Goal: Information Seeking & Learning: Learn about a topic

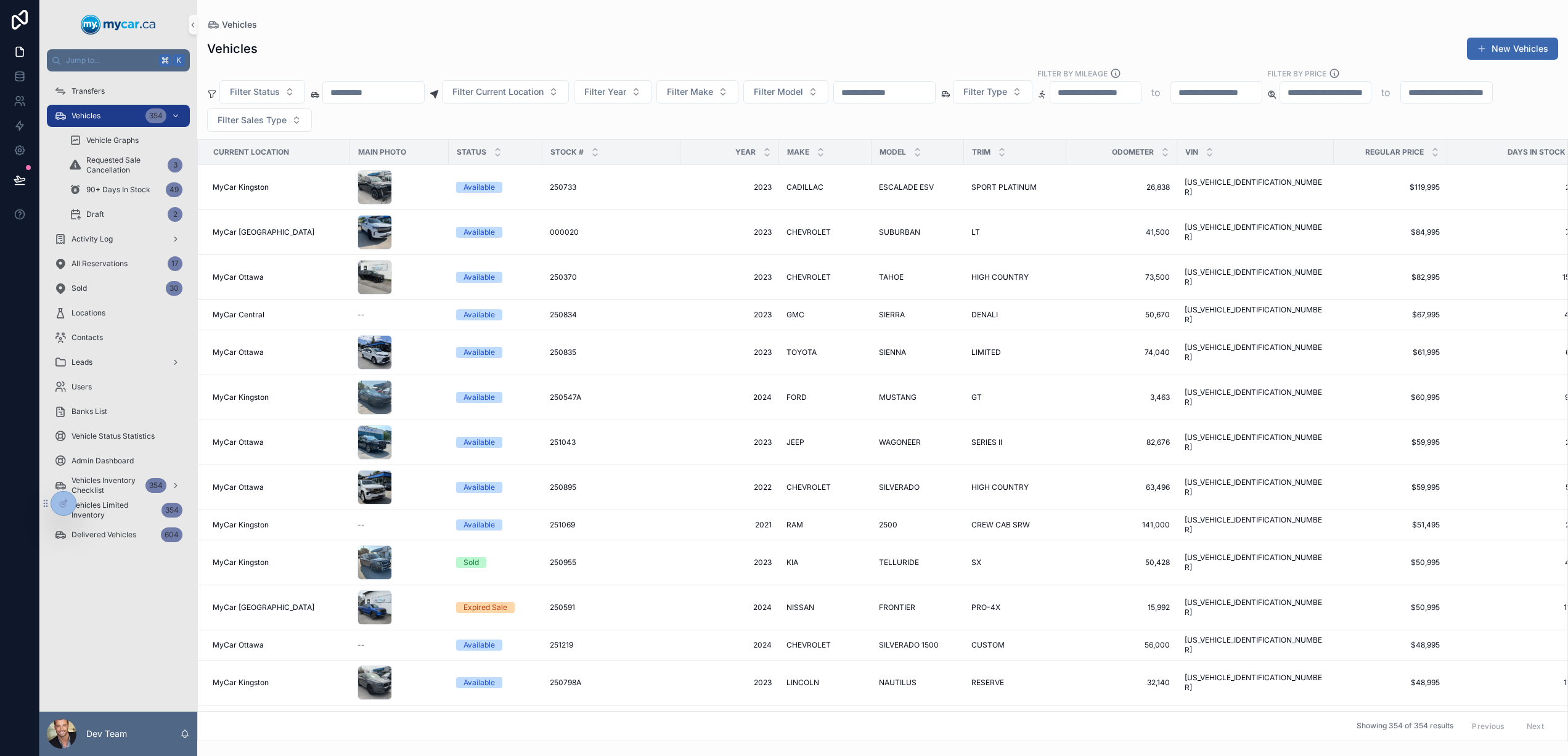
click at [382, 91] on input "scrollable content" at bounding box center [373, 93] width 101 height 17
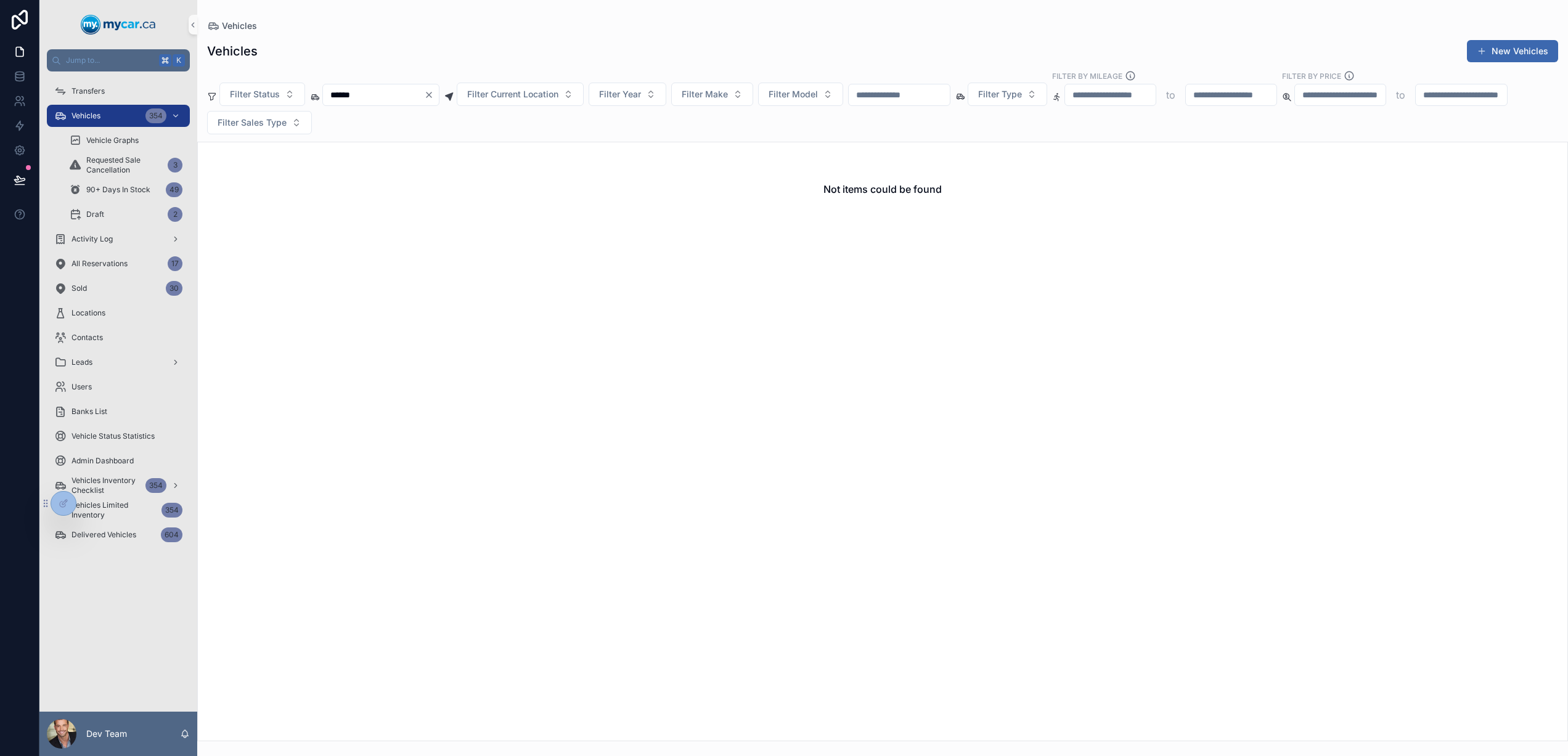
click at [331, 93] on input "******" at bounding box center [373, 95] width 101 height 17
type input "******"
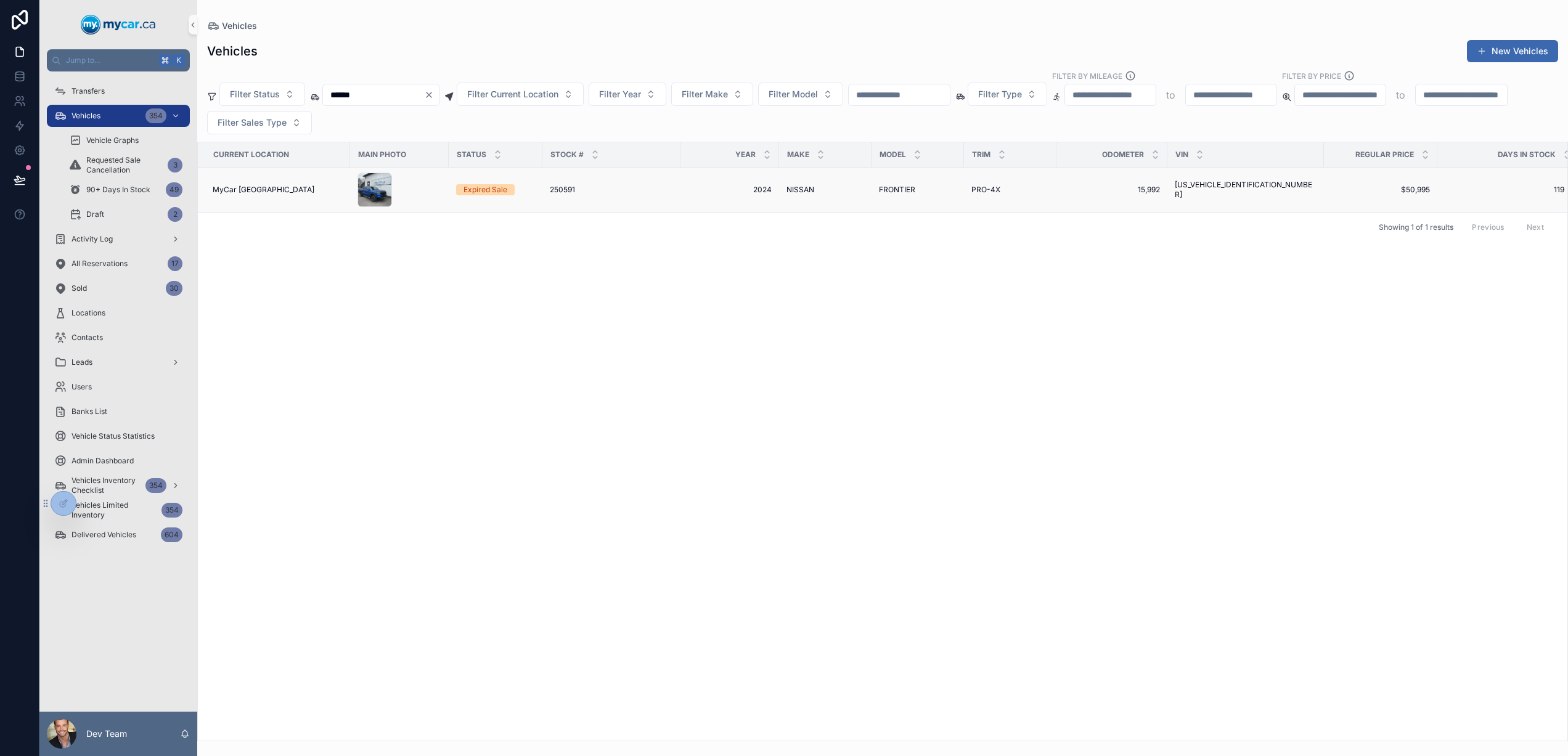
click at [705, 183] on td "2024 2024" at bounding box center [729, 190] width 99 height 45
click at [690, 193] on span "2024" at bounding box center [730, 190] width 84 height 10
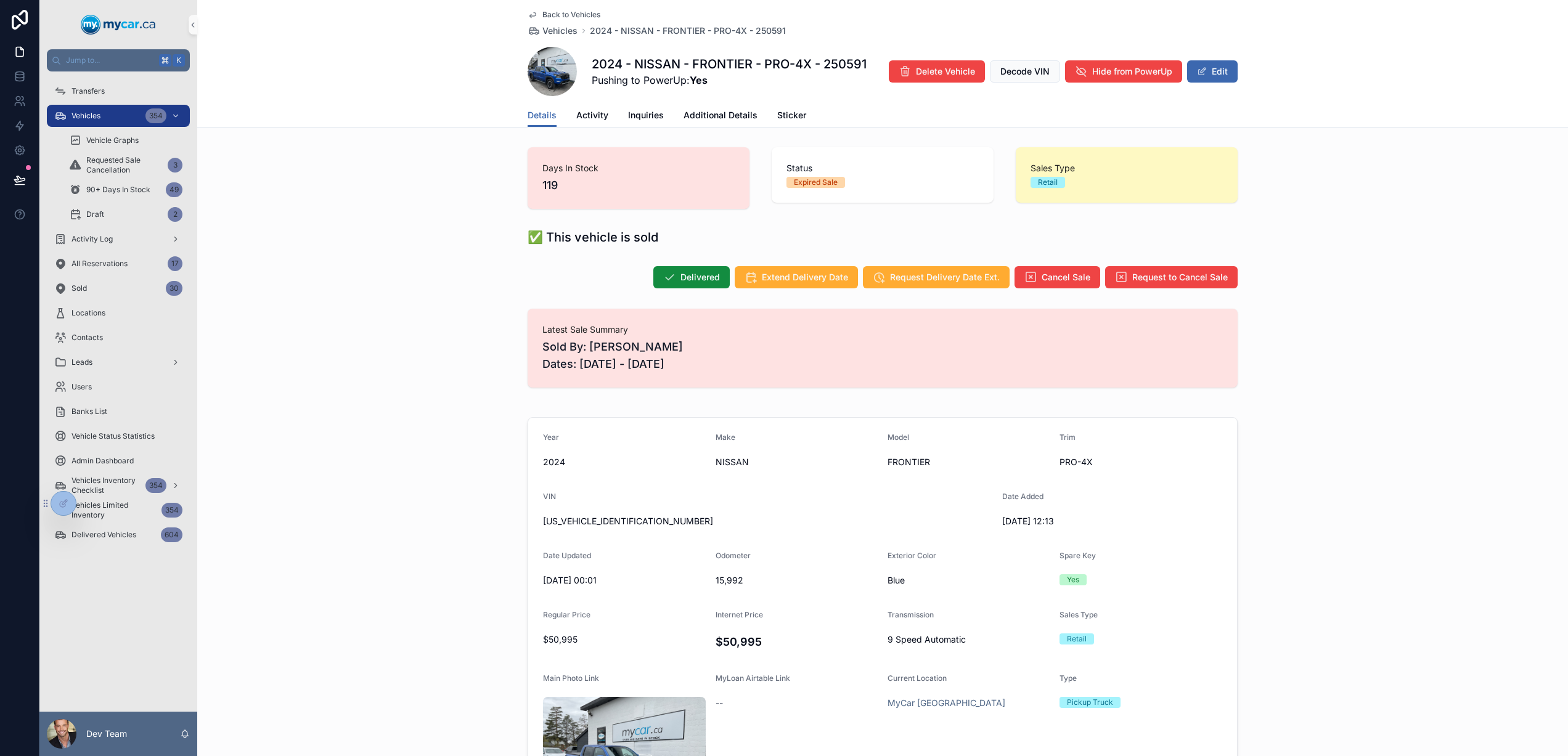
click at [845, 65] on h1 "2024 - NISSAN - FRONTIER - PRO-4X - 250591" at bounding box center [729, 65] width 275 height 17
click at [845, 65] on h1 "2024 - NISSAN - FRONTIER - PRO-4X - 250591" at bounding box center [729, 65] width 275 height 17
copy h1 "250591"
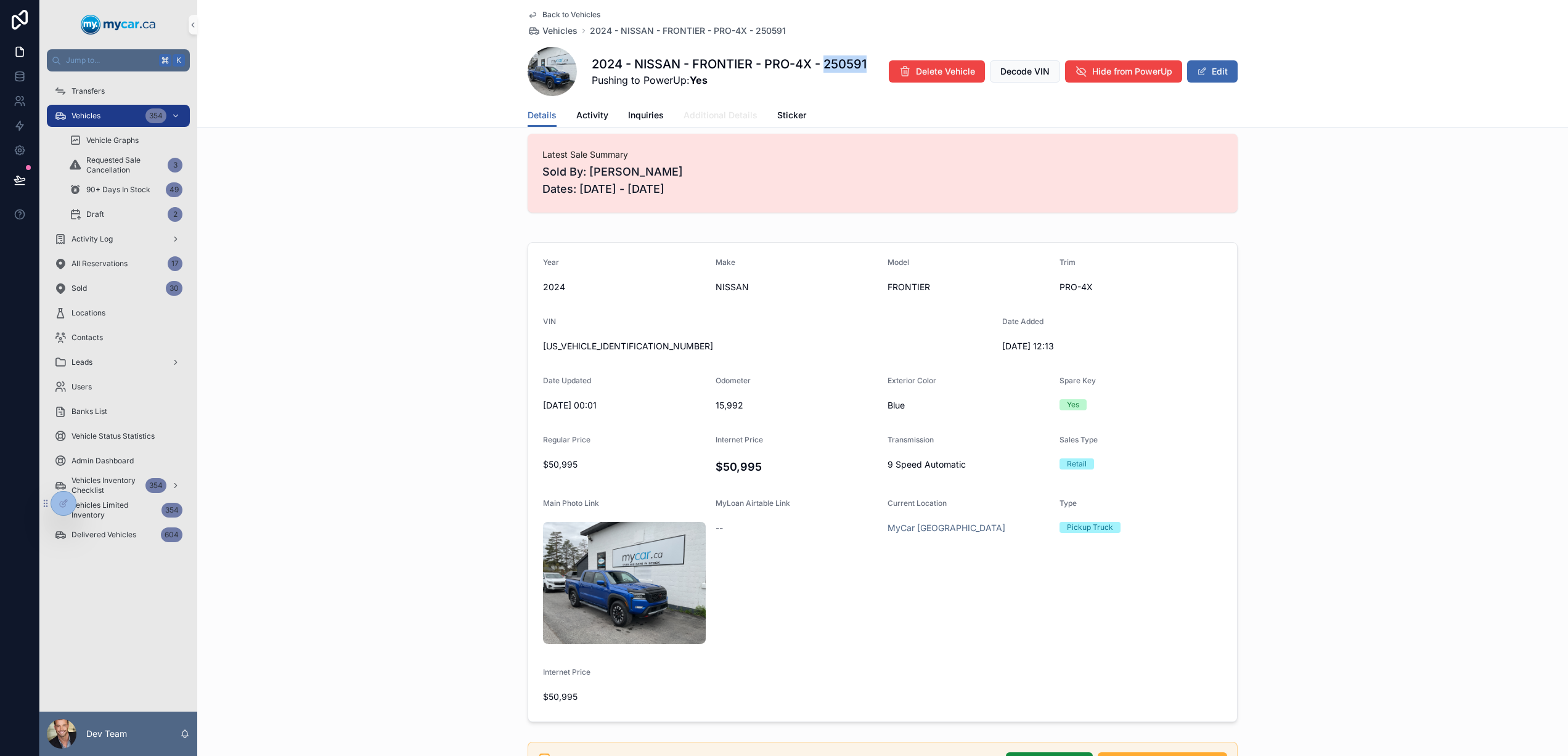
click at [723, 109] on span "Additional Details" at bounding box center [721, 115] width 74 height 12
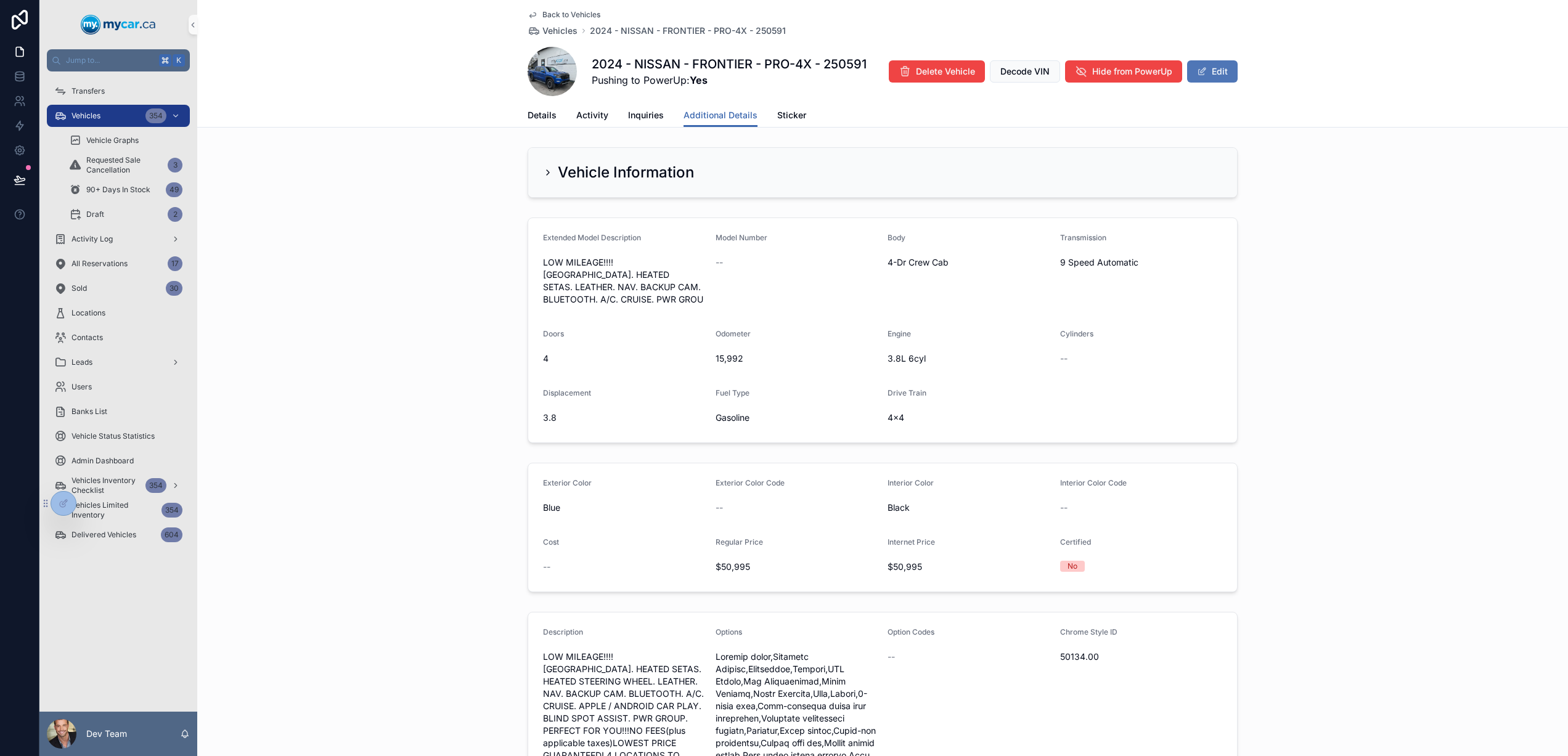
click at [1210, 75] on button "Edit" at bounding box center [1212, 71] width 51 height 22
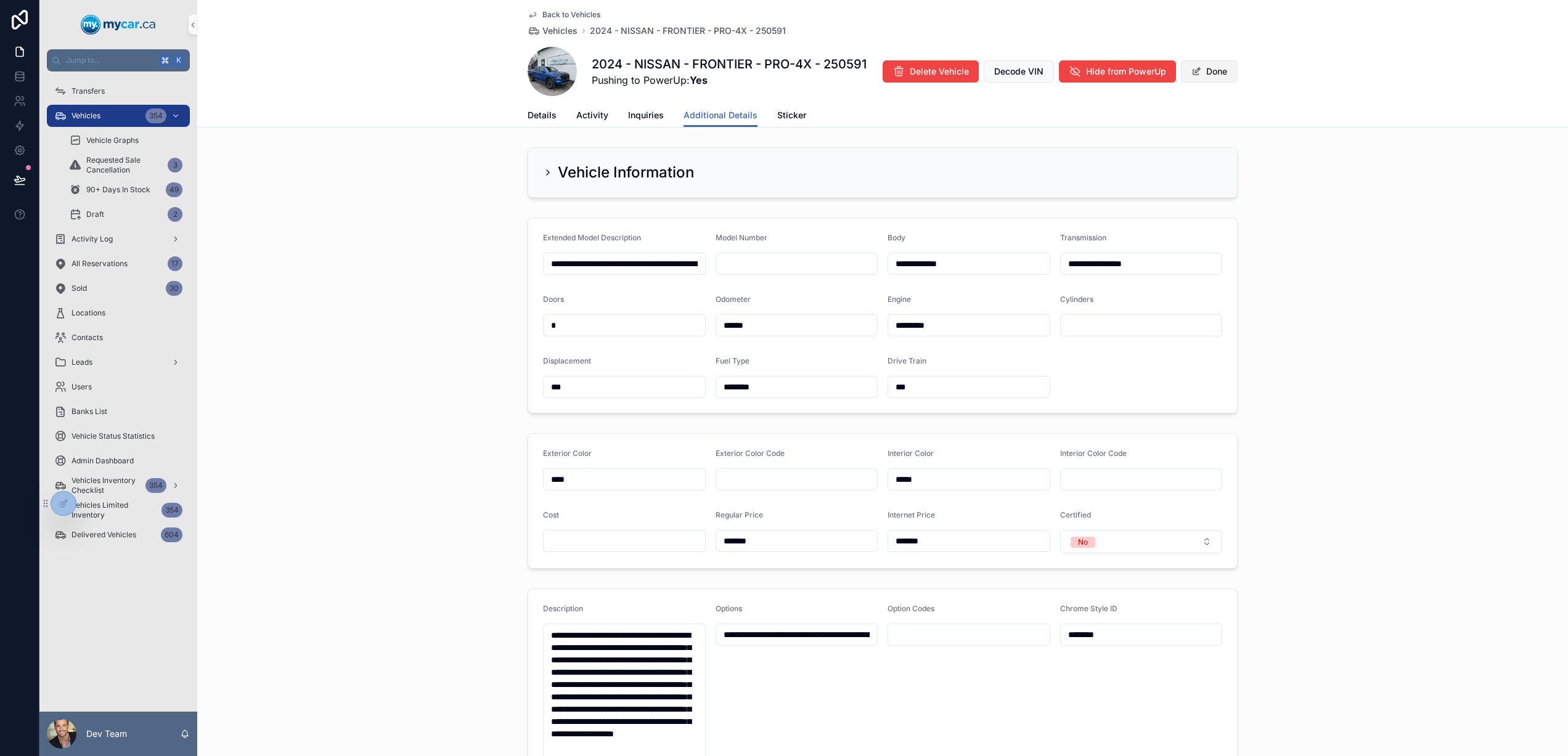
click at [1221, 69] on button "Done" at bounding box center [1209, 71] width 57 height 22
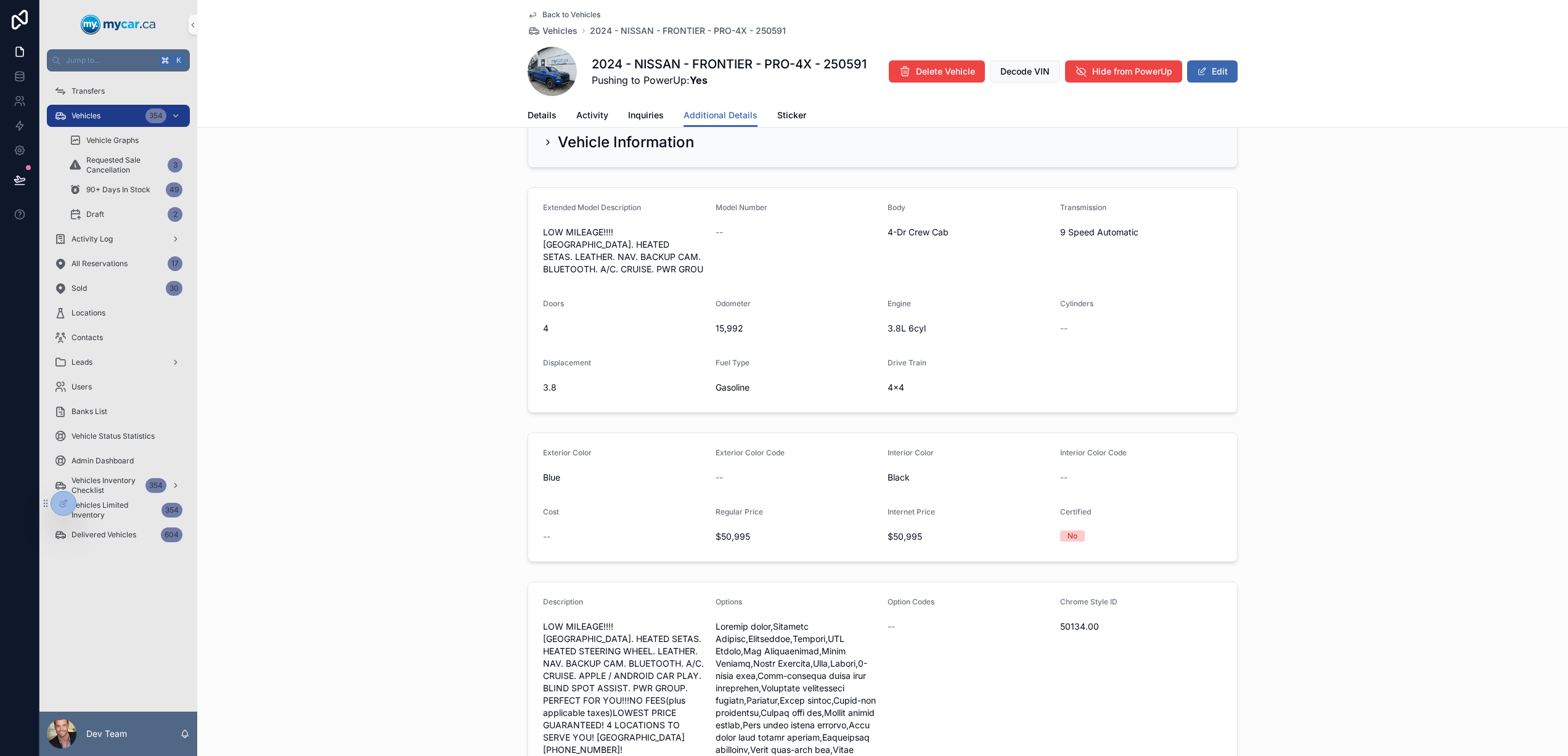
scroll to position [27, 0]
click at [549, 114] on span "Details" at bounding box center [542, 115] width 29 height 12
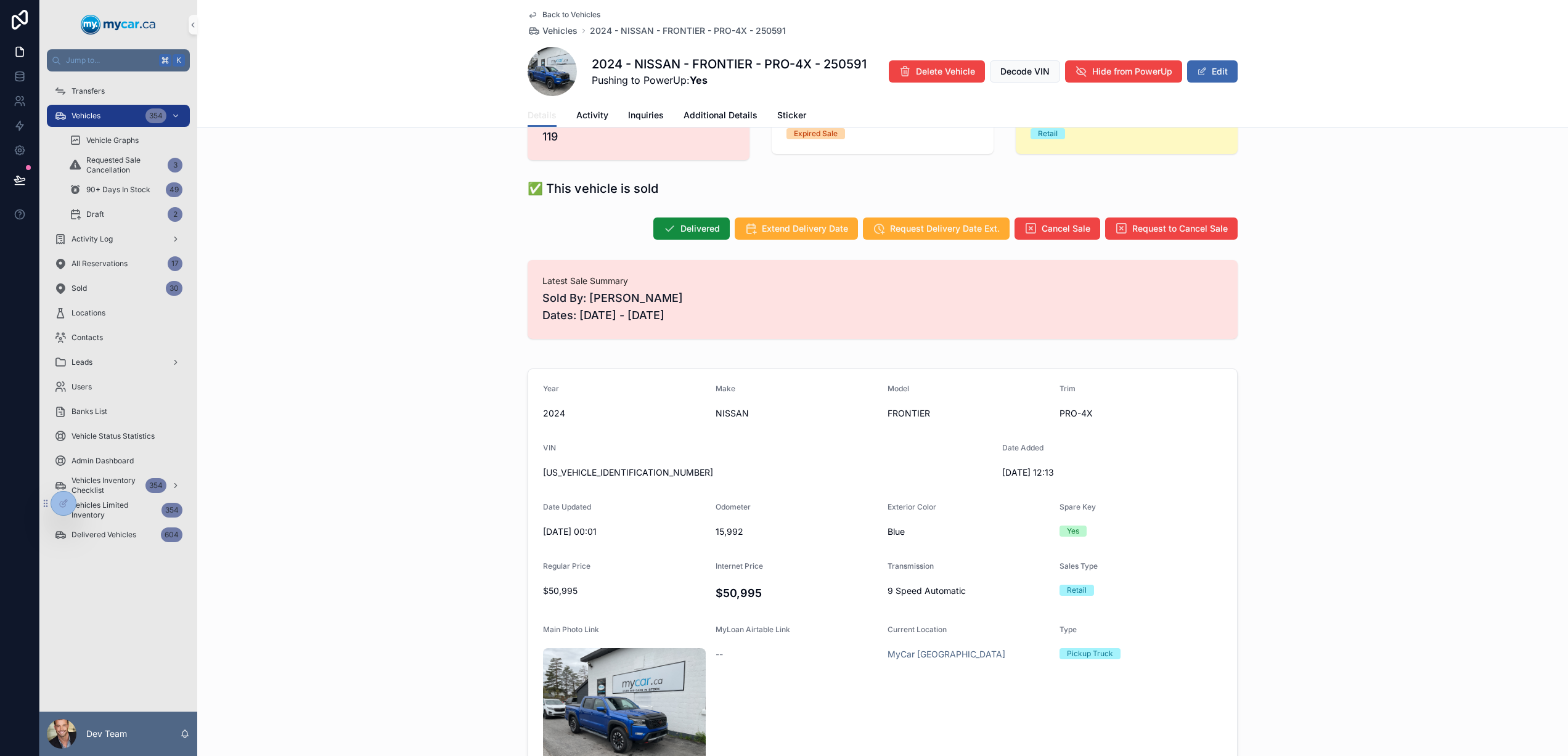
scroll to position [83, 0]
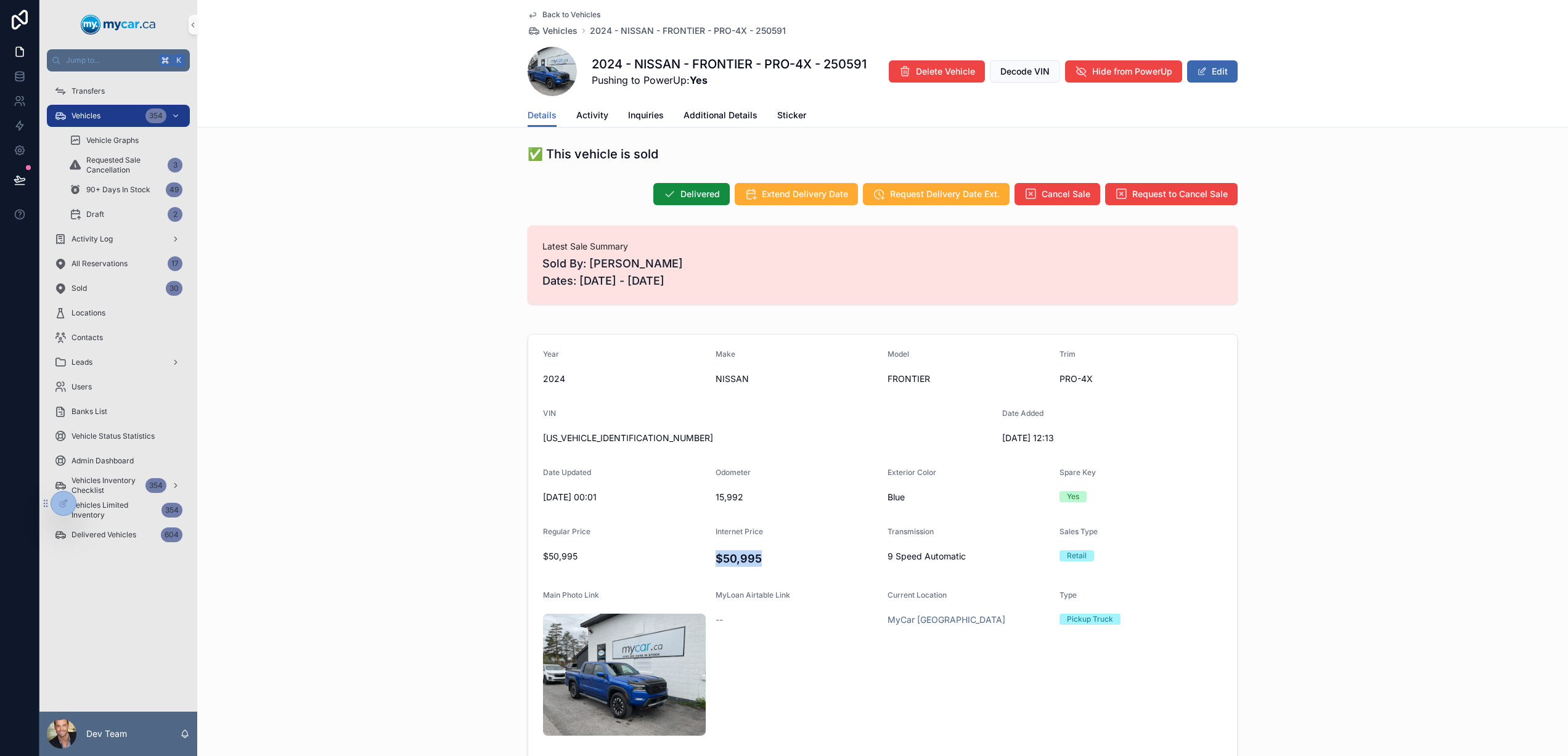
drag, startPoint x: 712, startPoint y: 560, endPoint x: 764, endPoint y: 560, distance: 52.0
click at [764, 560] on h4 "$50,995" at bounding box center [797, 558] width 162 height 17
drag, startPoint x: 576, startPoint y: 556, endPoint x: 513, endPoint y: 557, distance: 63.0
click at [513, 556] on div "Year 2024 Make NISSAN Model FRONTIER Trim PRO-4X VIN 1N6ED1EK8RN605987 Date Add…" at bounding box center [882, 574] width 1370 height 490
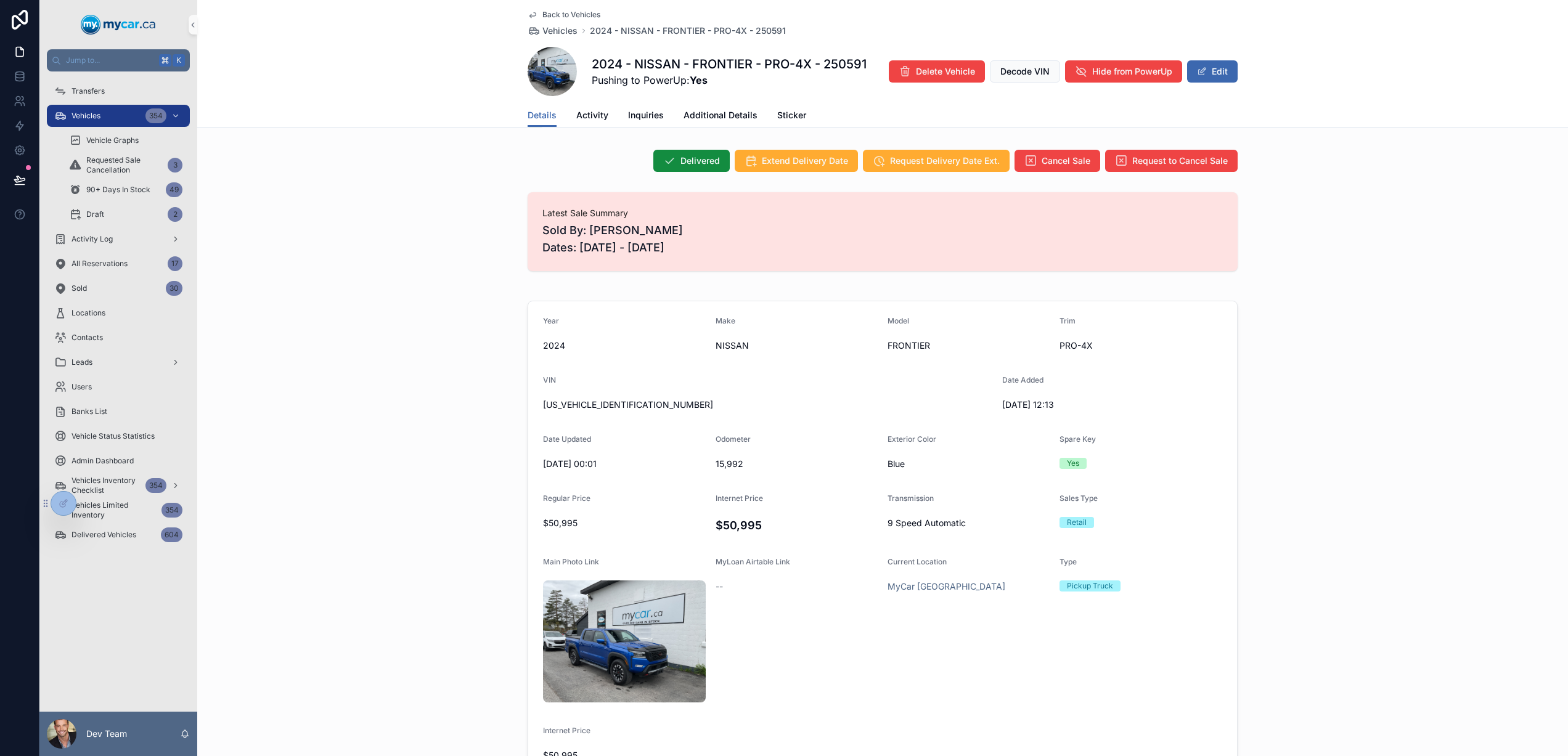
scroll to position [87, 0]
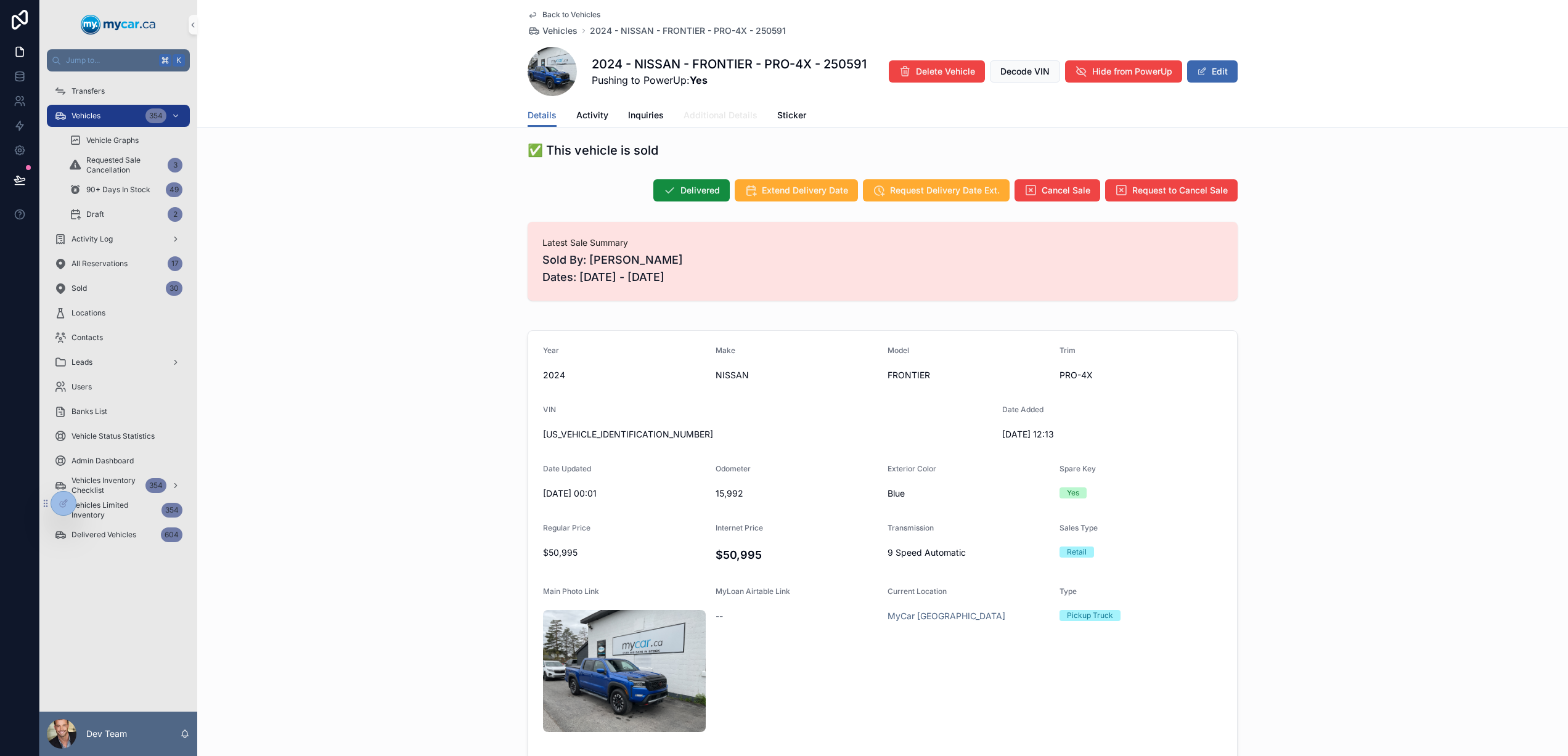
click at [713, 117] on span "Additional Details" at bounding box center [721, 115] width 74 height 12
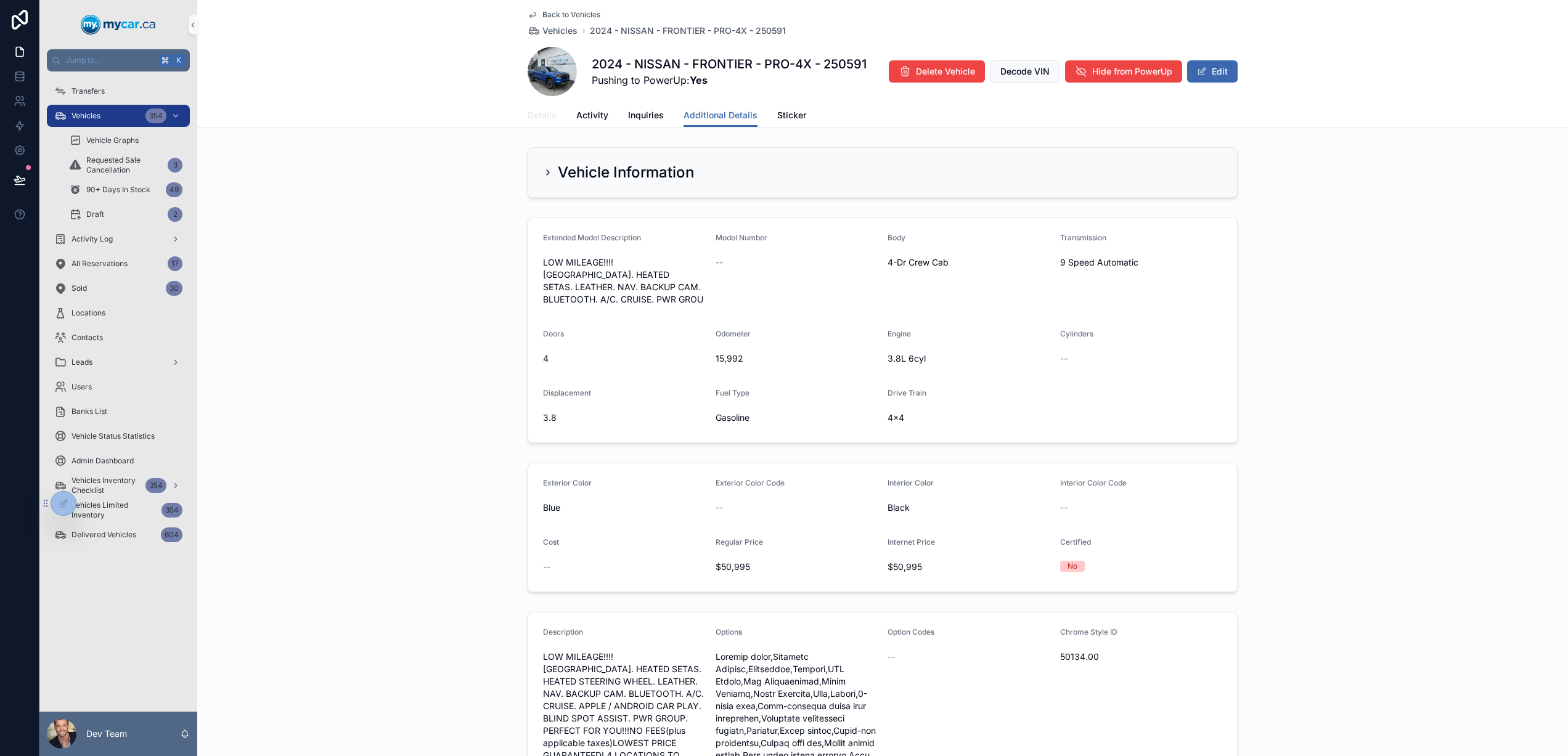
click at [544, 121] on link "Details" at bounding box center [542, 117] width 29 height 25
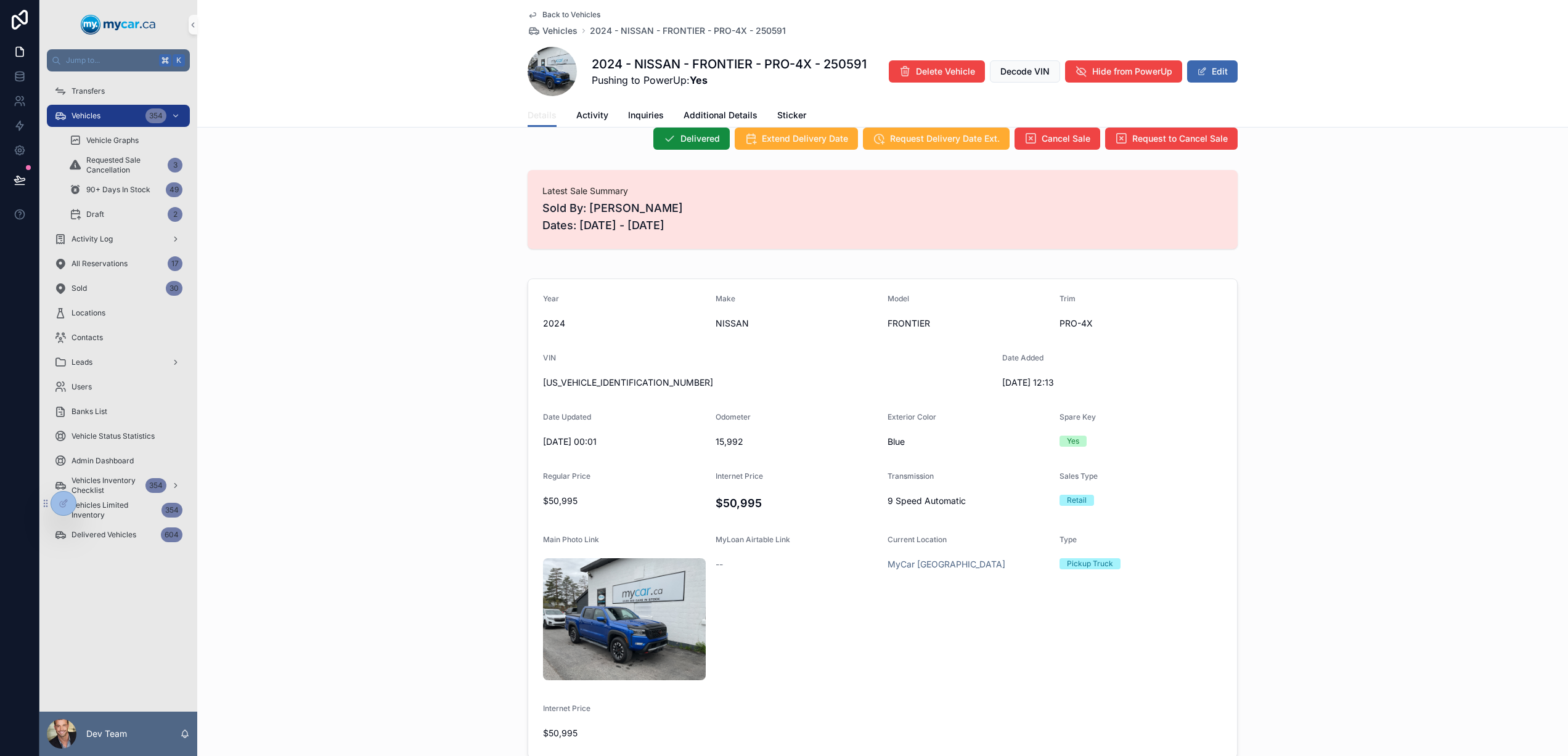
scroll to position [177, 0]
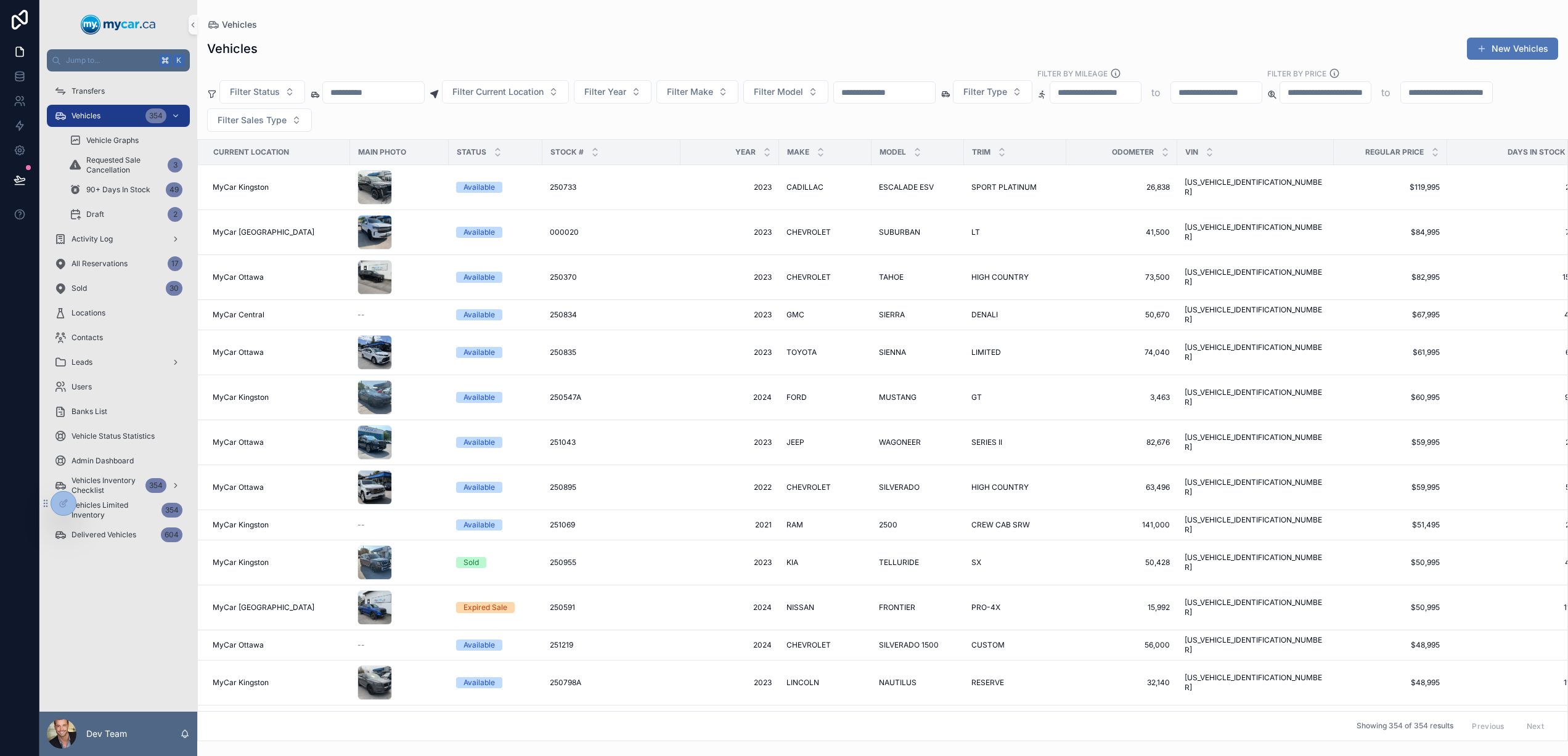
click at [1509, 49] on button "New Vehicles" at bounding box center [1512, 49] width 91 height 22
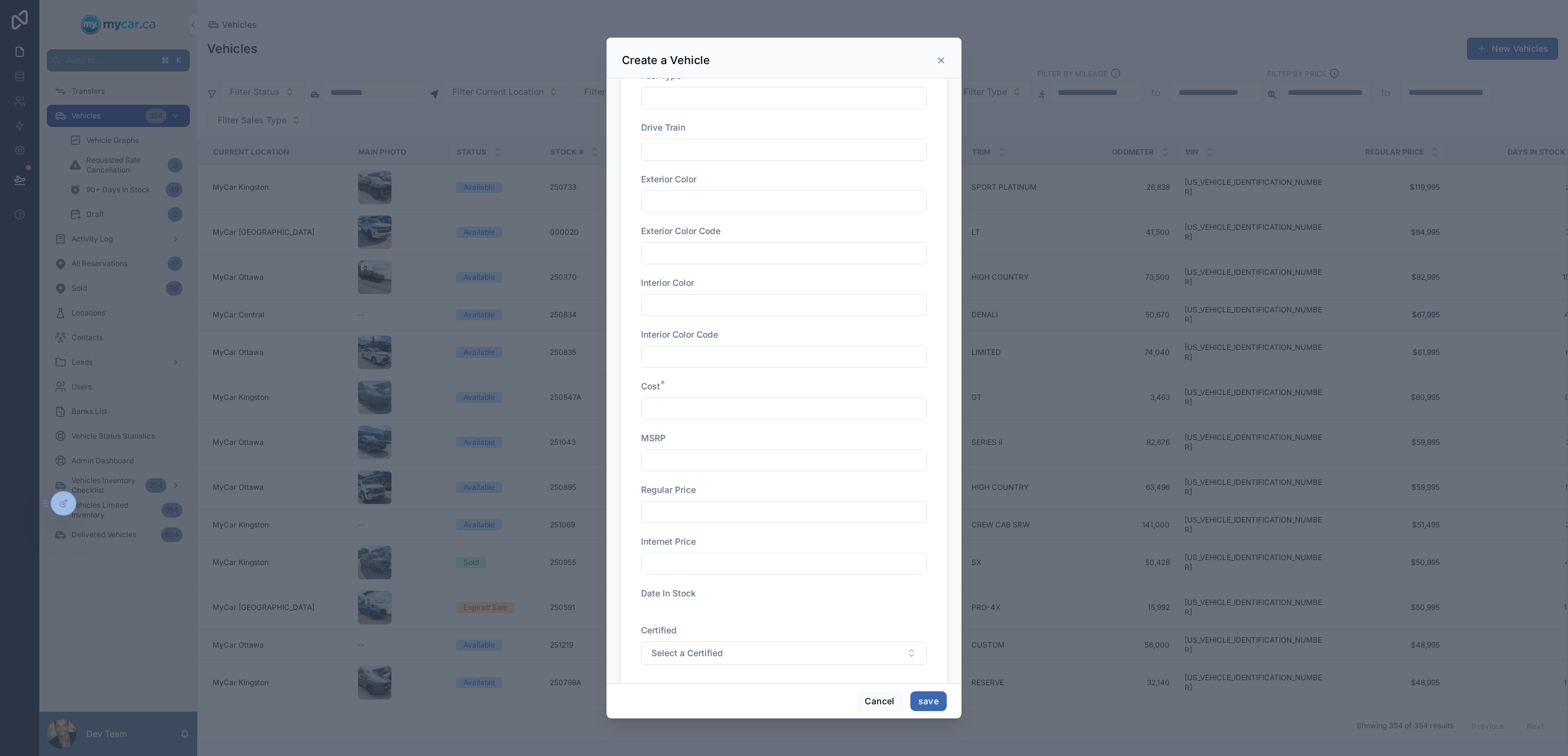
scroll to position [1116, 0]
drag, startPoint x: 940, startPoint y: 63, endPoint x: 934, endPoint y: 65, distance: 6.3
click at [940, 62] on icon "scrollable content" at bounding box center [941, 61] width 10 height 10
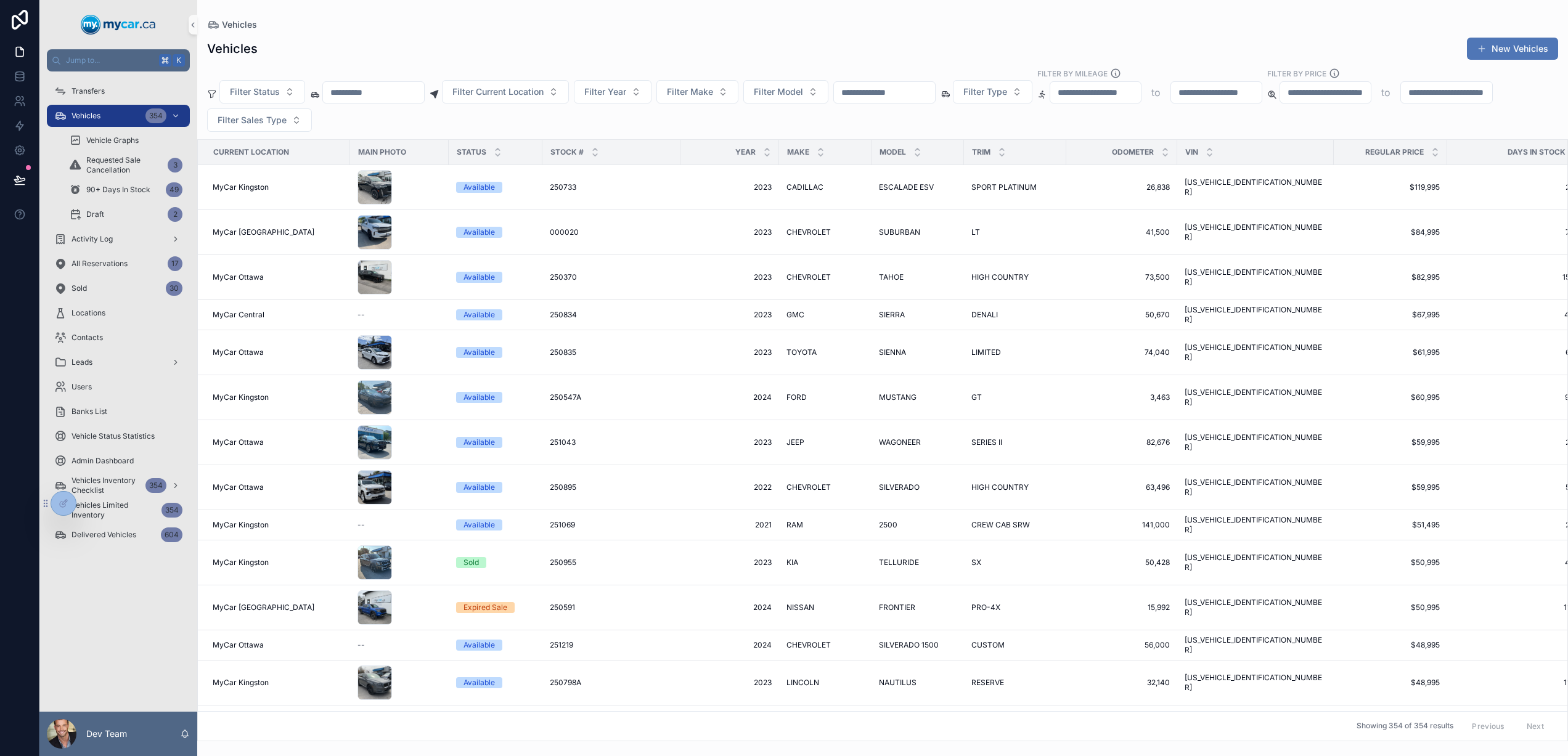
click at [1517, 48] on button "New Vehicles" at bounding box center [1512, 49] width 91 height 22
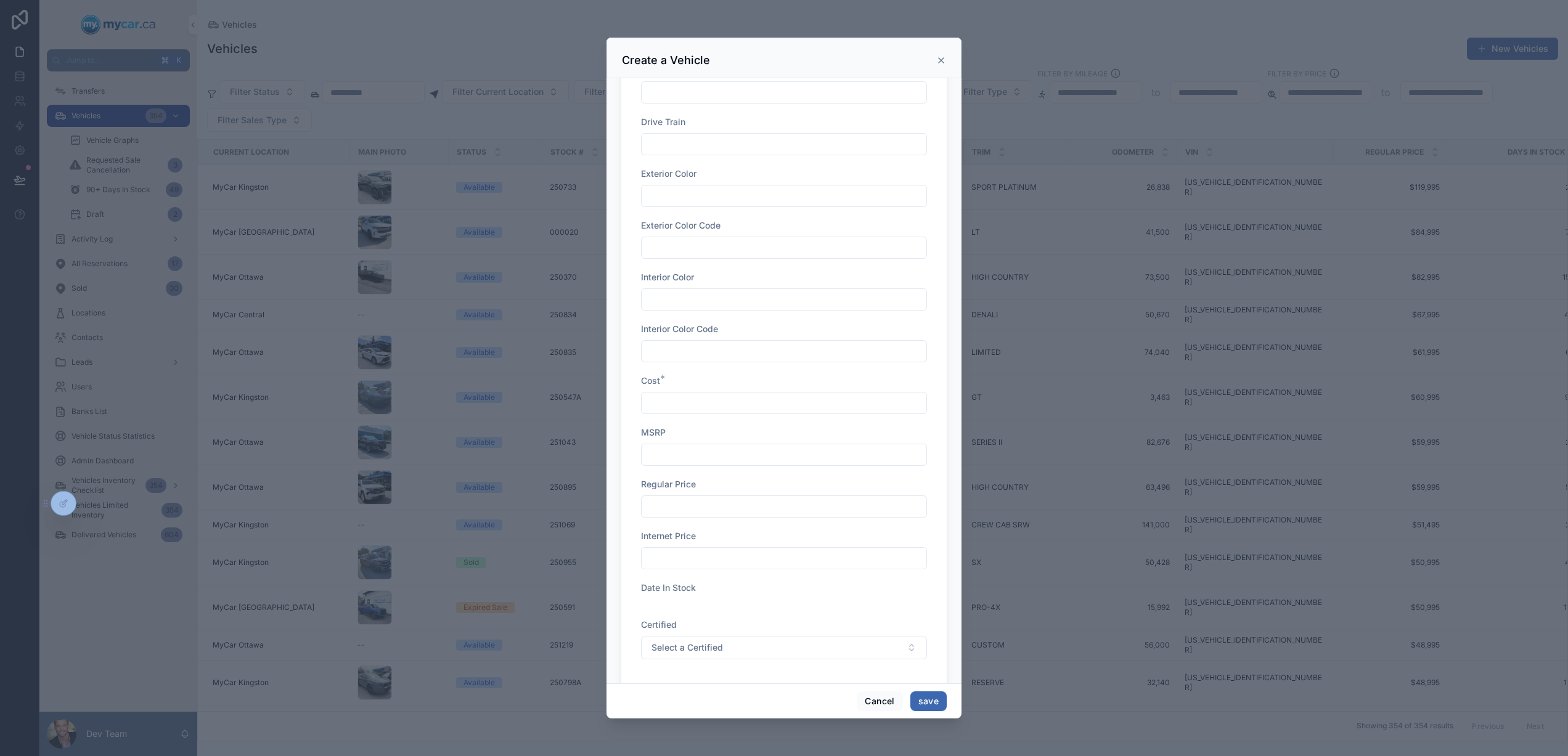
scroll to position [1907, 0]
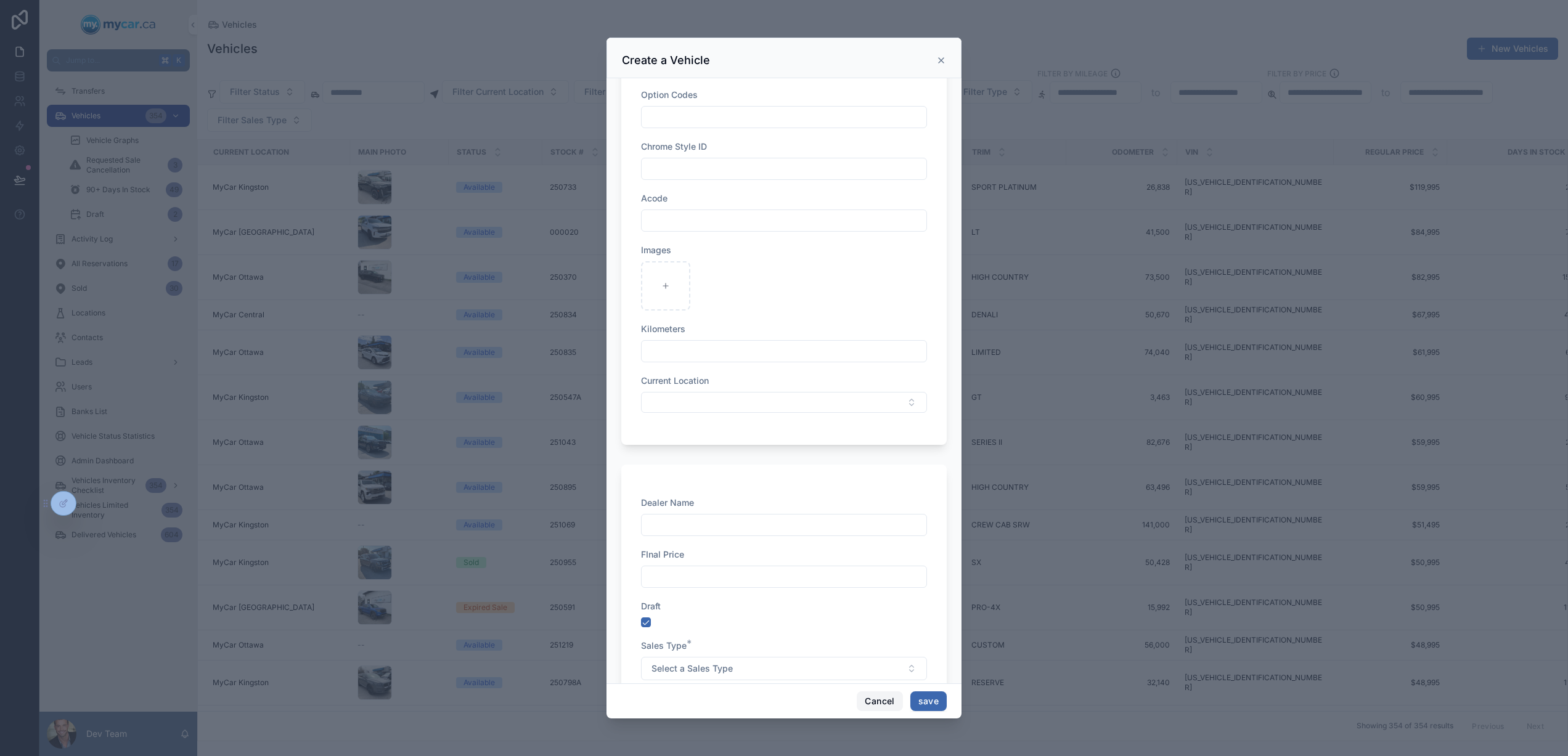
click at [894, 704] on button "Cancel" at bounding box center [879, 701] width 46 height 20
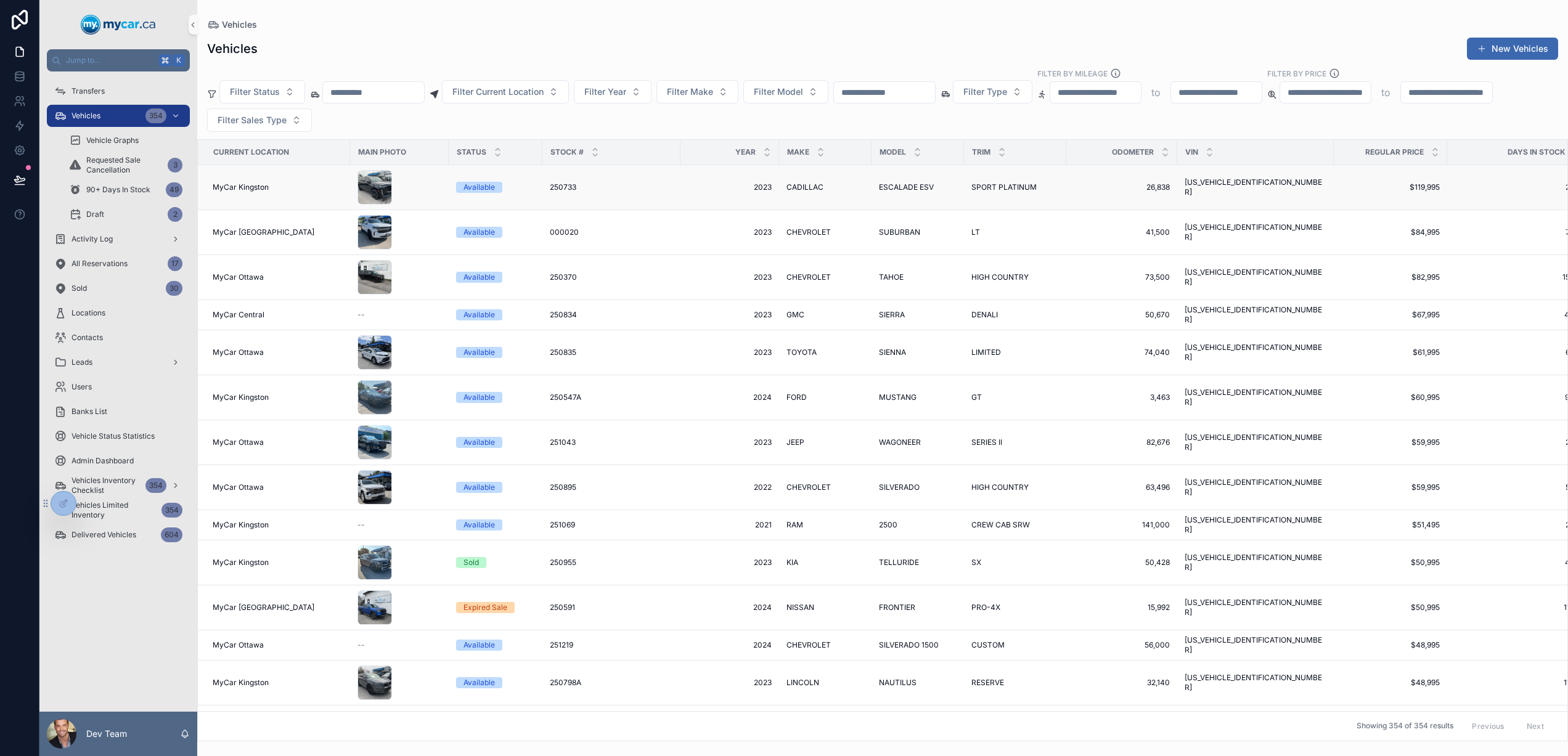
click at [606, 188] on div "250733 250733" at bounding box center [611, 188] width 123 height 10
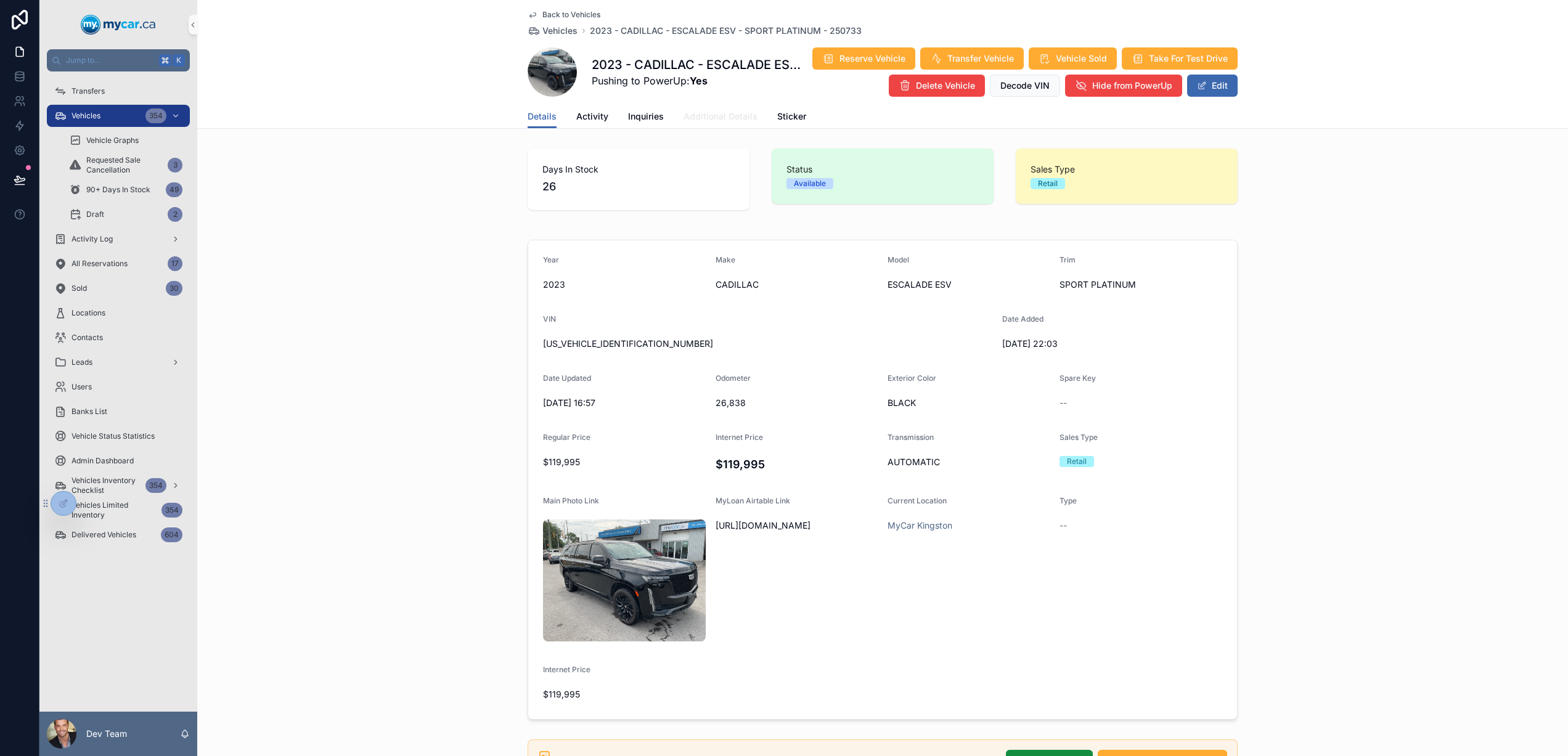
click at [727, 122] on span "Additional Details" at bounding box center [721, 116] width 74 height 12
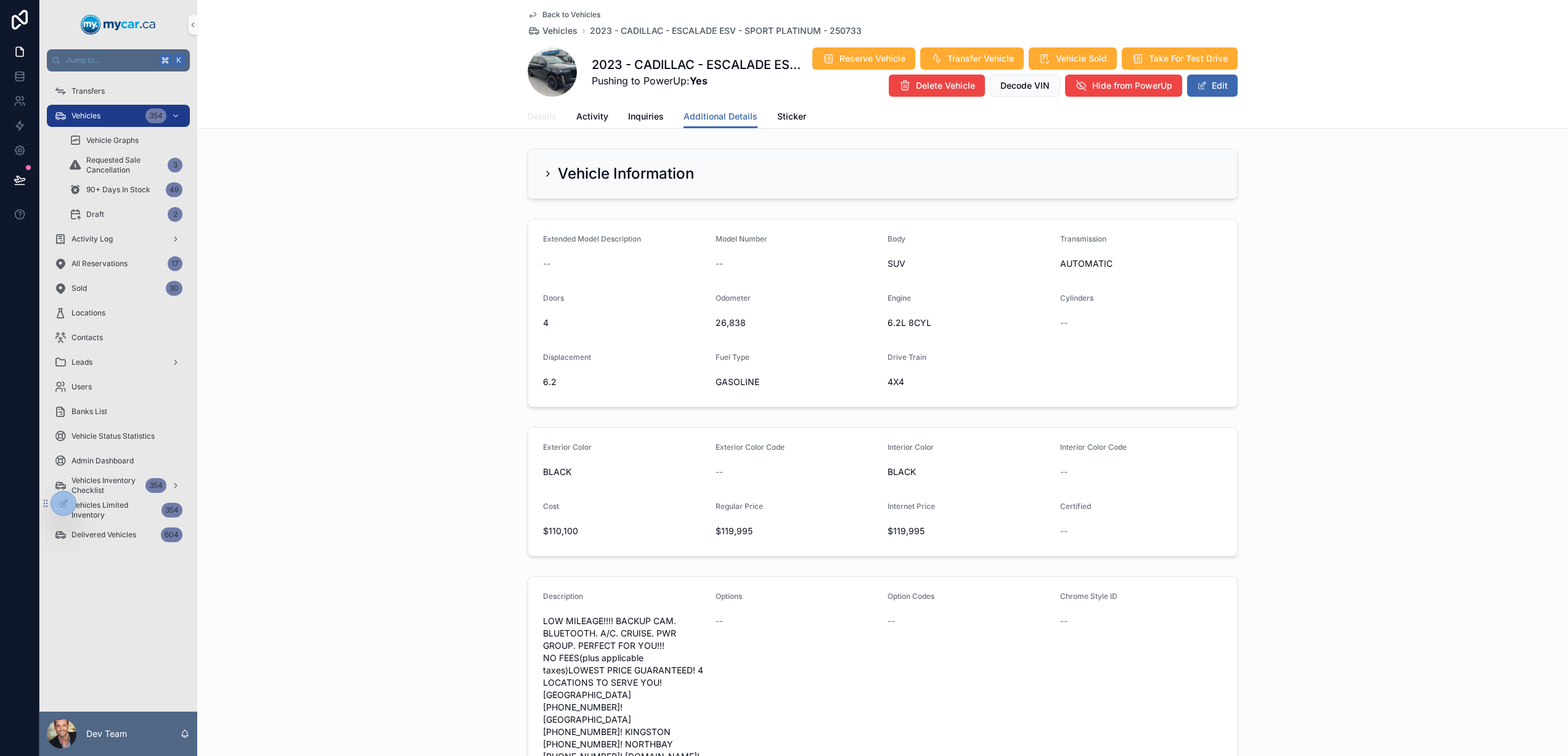
click at [542, 122] on span "Details" at bounding box center [542, 116] width 29 height 12
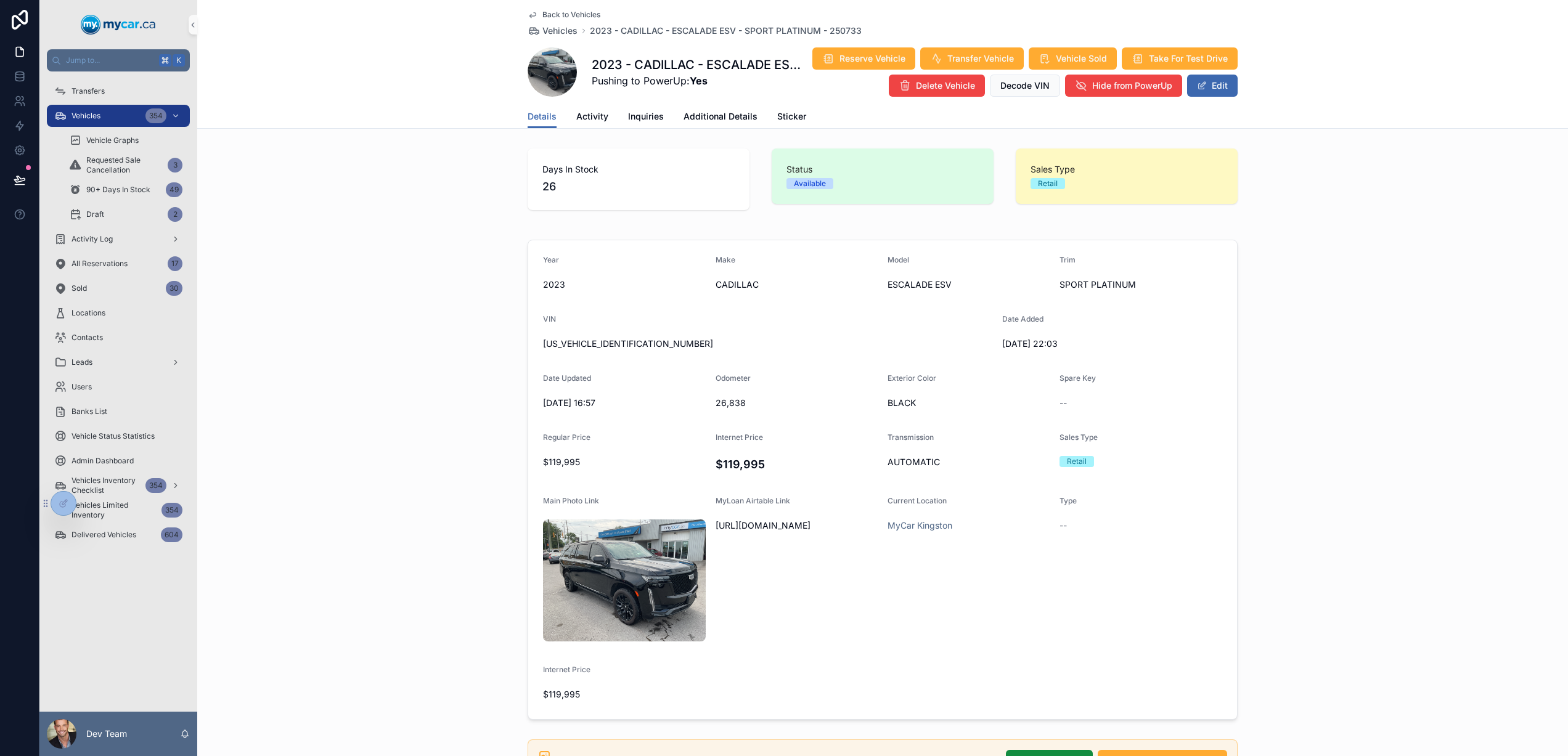
click at [571, 12] on span "Back to Vehicles" at bounding box center [571, 15] width 58 height 10
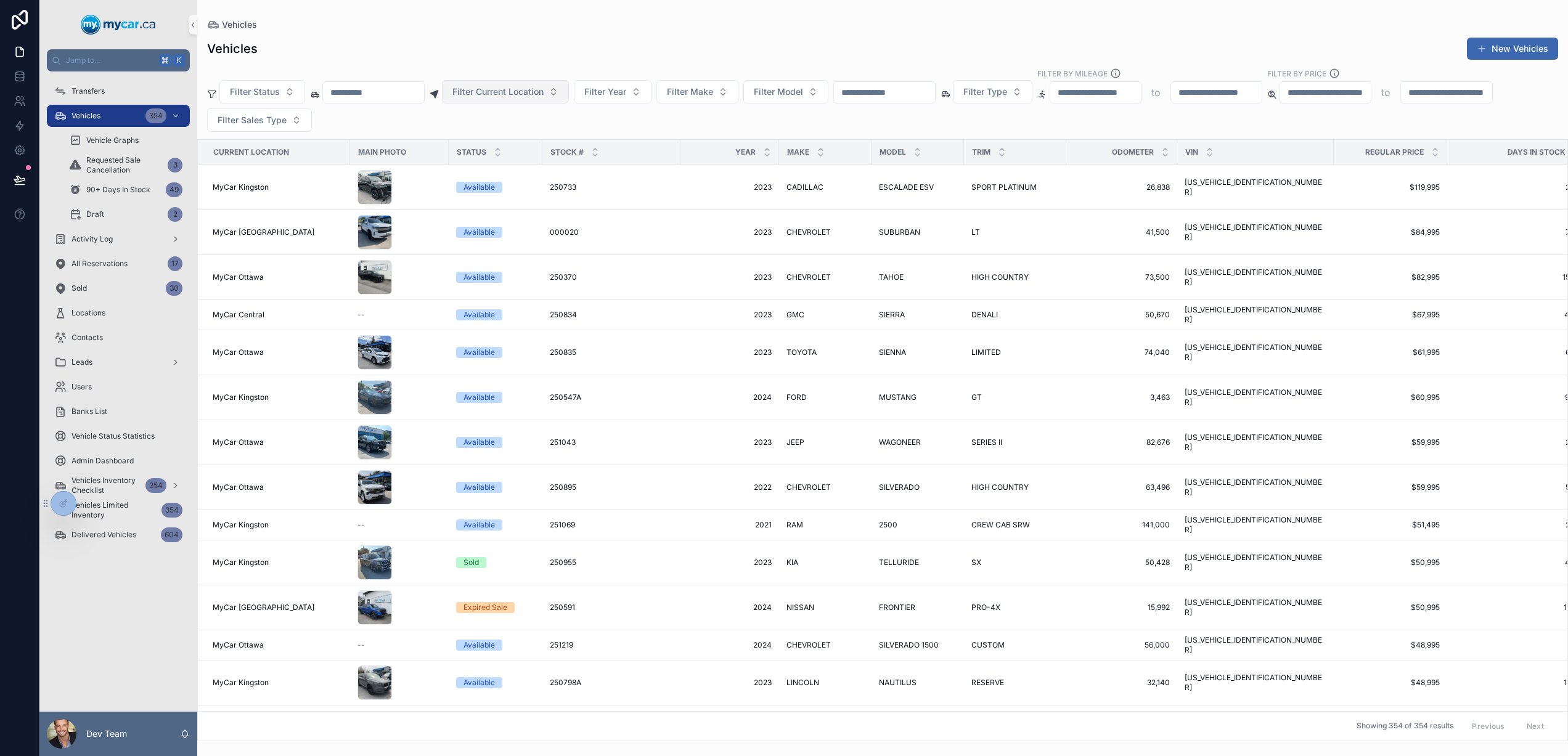
click at [493, 95] on span "Filter Current Location" at bounding box center [498, 91] width 91 height 12
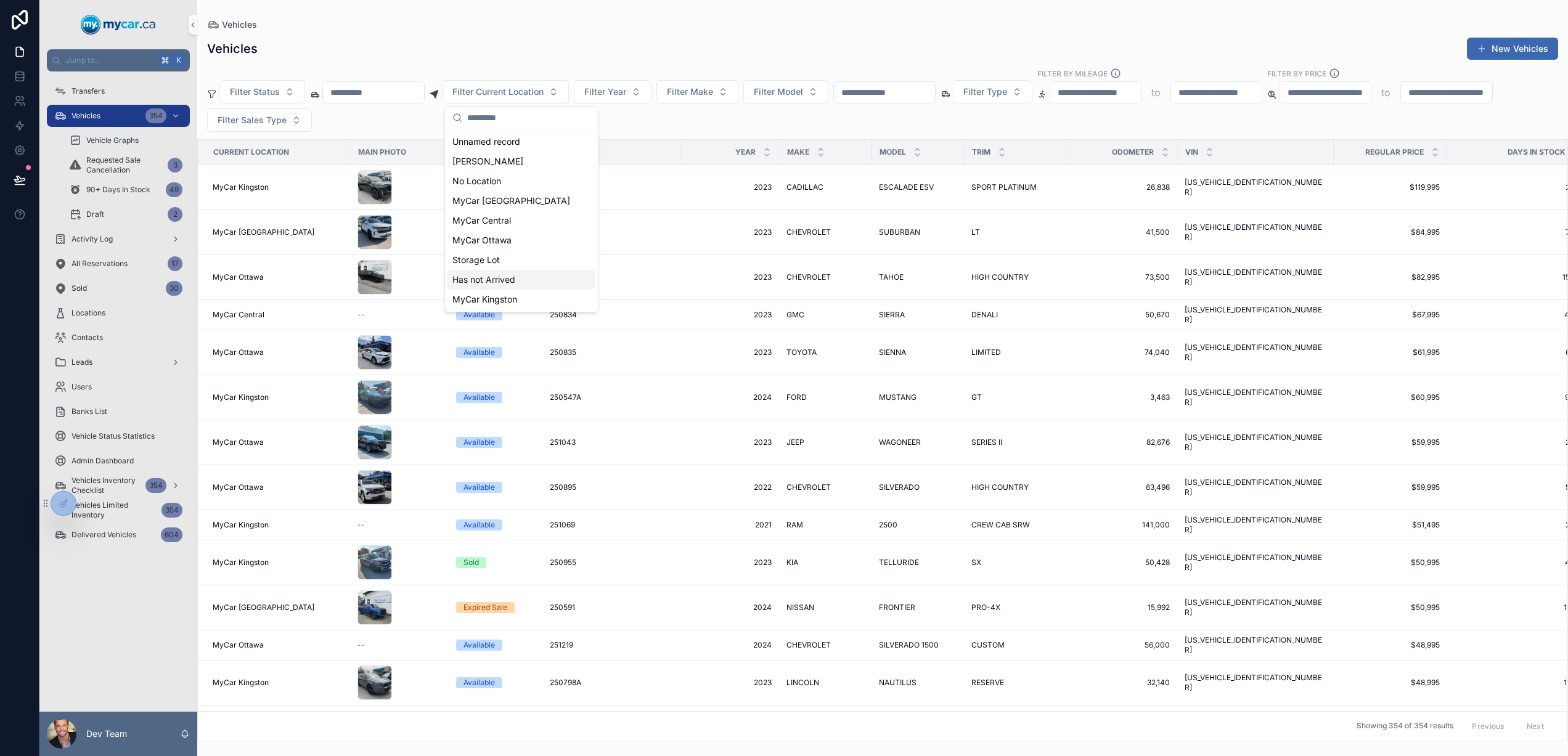
click at [474, 281] on span "Has not Arrived" at bounding box center [484, 279] width 63 height 12
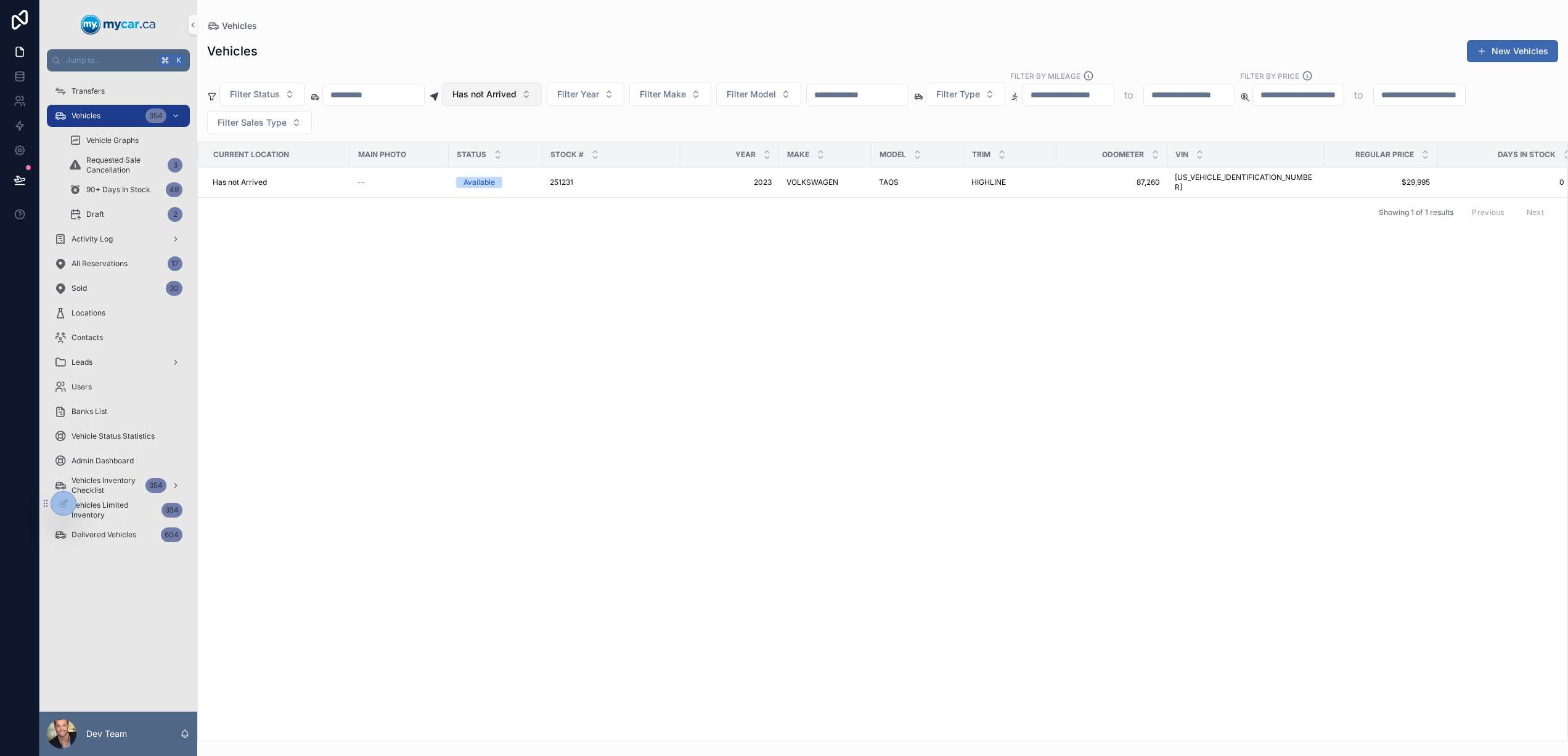
click at [513, 98] on span "Has not Arrived" at bounding box center [484, 94] width 64 height 12
click at [487, 168] on span "Unnamed record" at bounding box center [472, 164] width 68 height 12
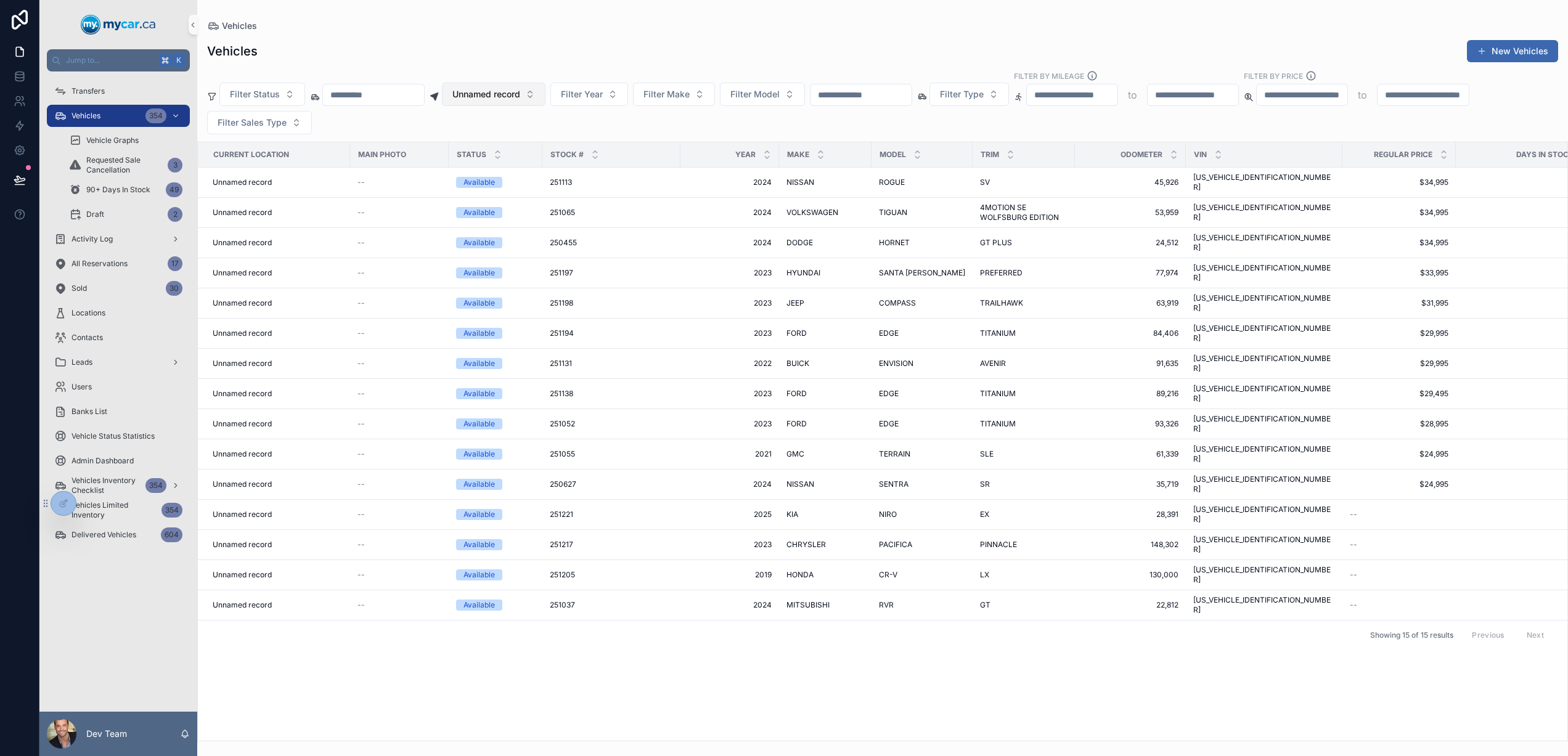
click at [483, 100] on span "Unnamed record" at bounding box center [486, 94] width 68 height 12
click at [744, 552] on div "Current Location Main Photo Status Stock # Year Make Model Trim Odometer VIN Re…" at bounding box center [882, 441] width 1369 height 598
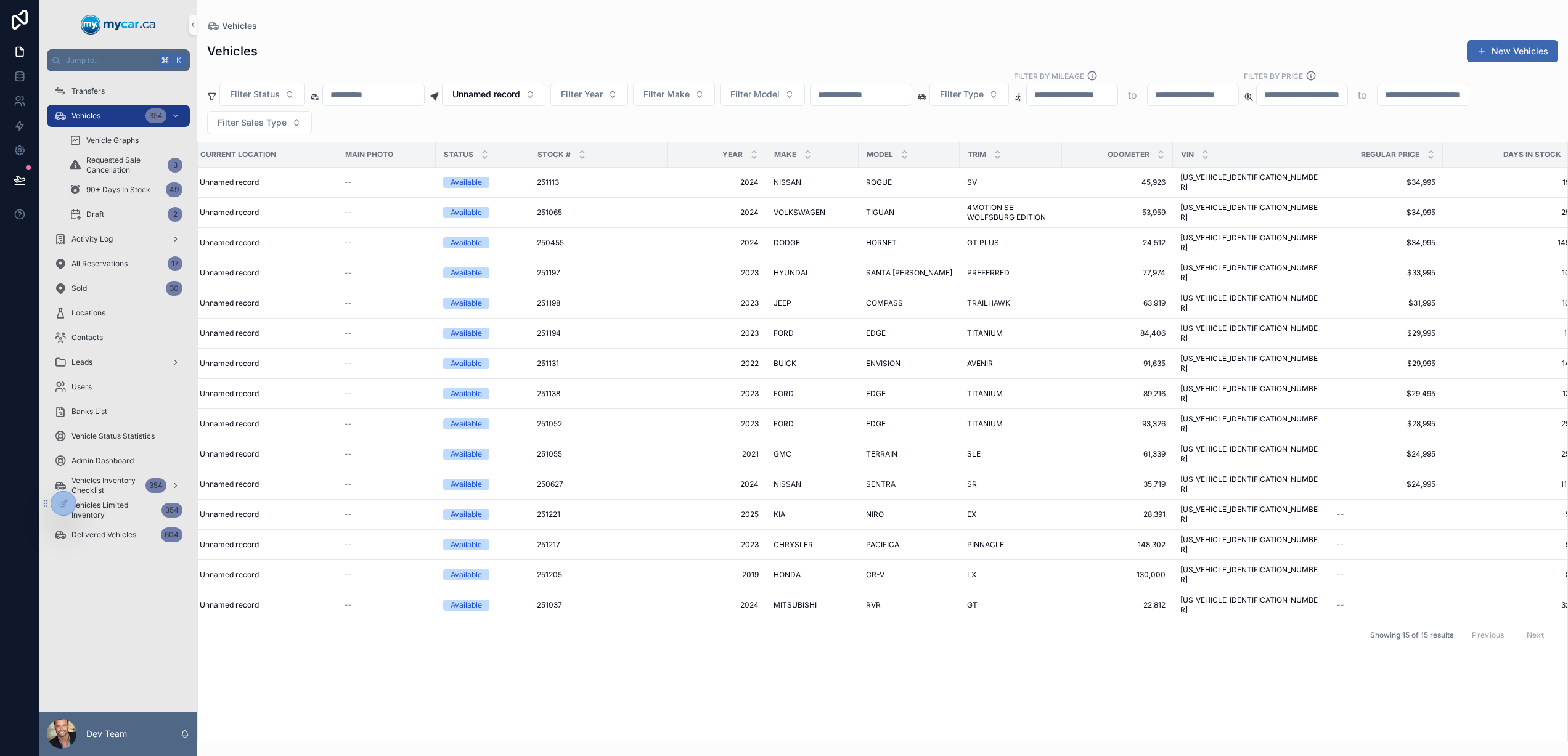
scroll to position [0, 10]
click at [1485, 56] on button "New Vehicles" at bounding box center [1512, 51] width 91 height 22
